Goal: Information Seeking & Learning: Learn about a topic

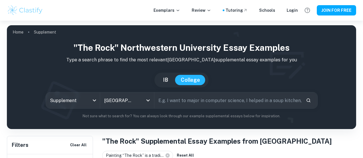
scroll to position [126, 0]
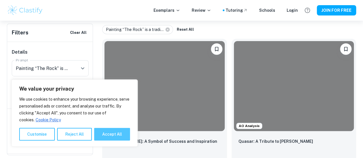
click at [118, 134] on button "Accept All" at bounding box center [112, 134] width 36 height 13
checkbox input "true"
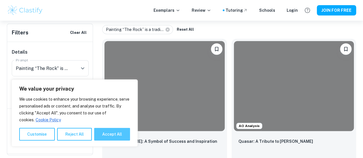
checkbox input "true"
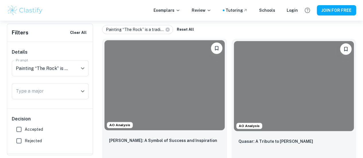
click at [142, 78] on div at bounding box center [164, 85] width 120 height 90
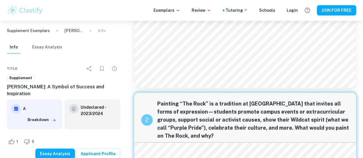
scroll to position [288, 0]
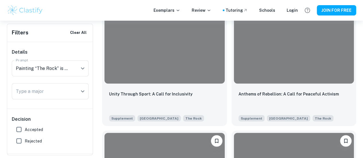
scroll to position [506, 0]
